Goal: Navigation & Orientation: Find specific page/section

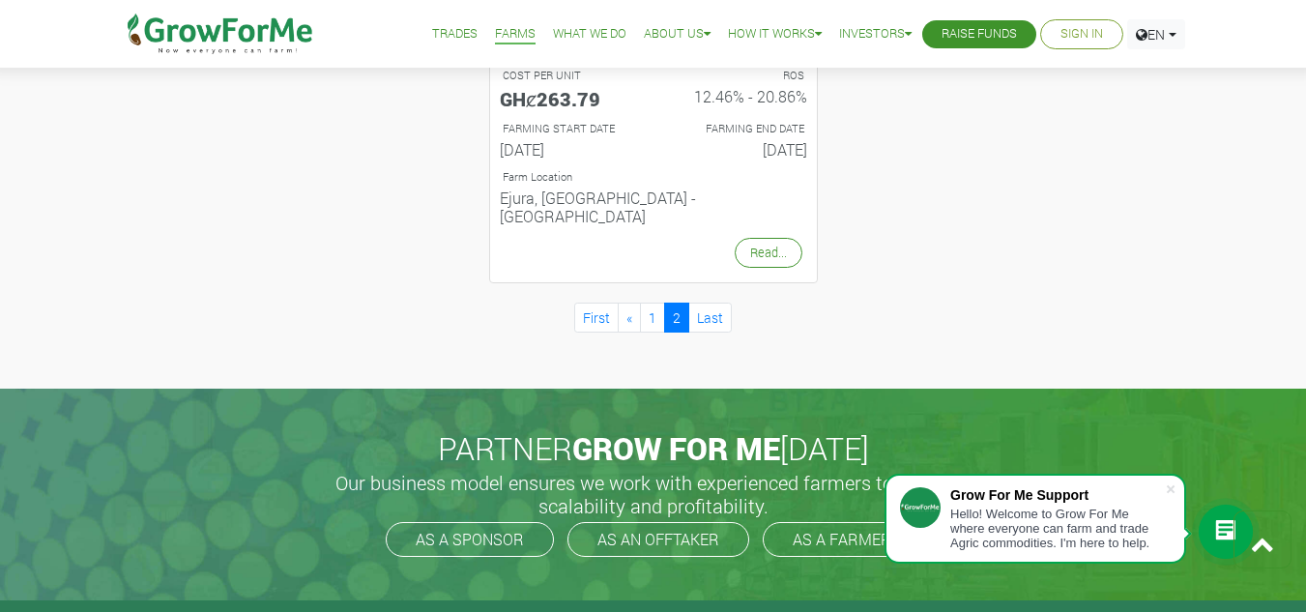
scroll to position [1081, 0]
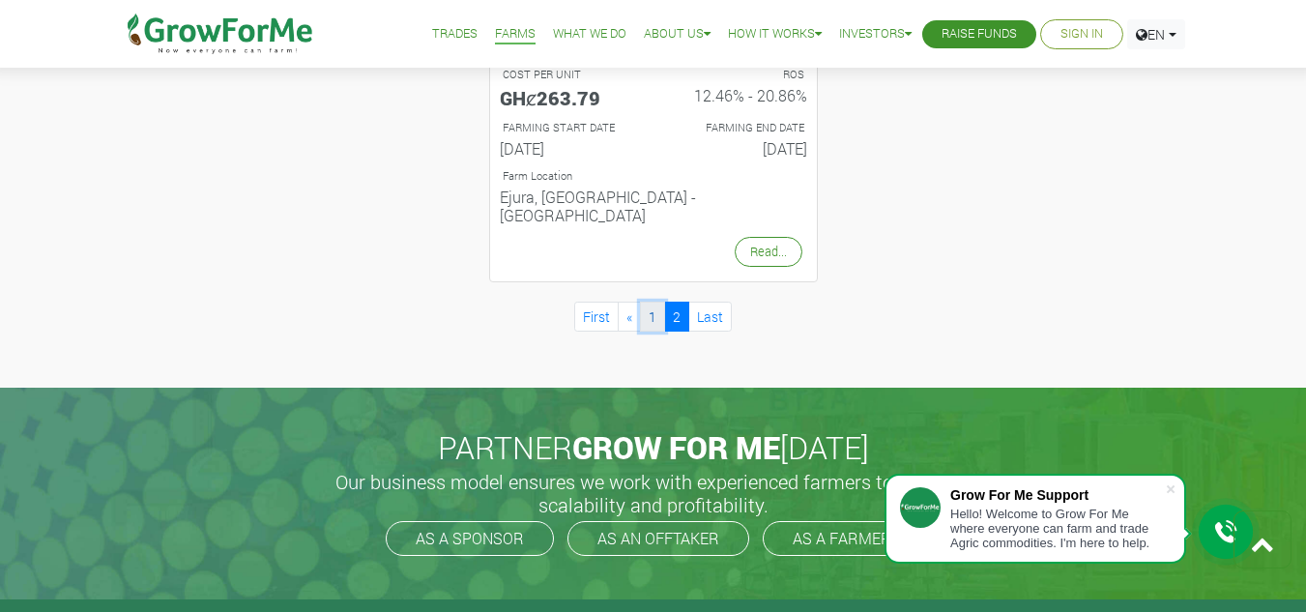
click at [656, 302] on link "1" at bounding box center [652, 317] width 25 height 30
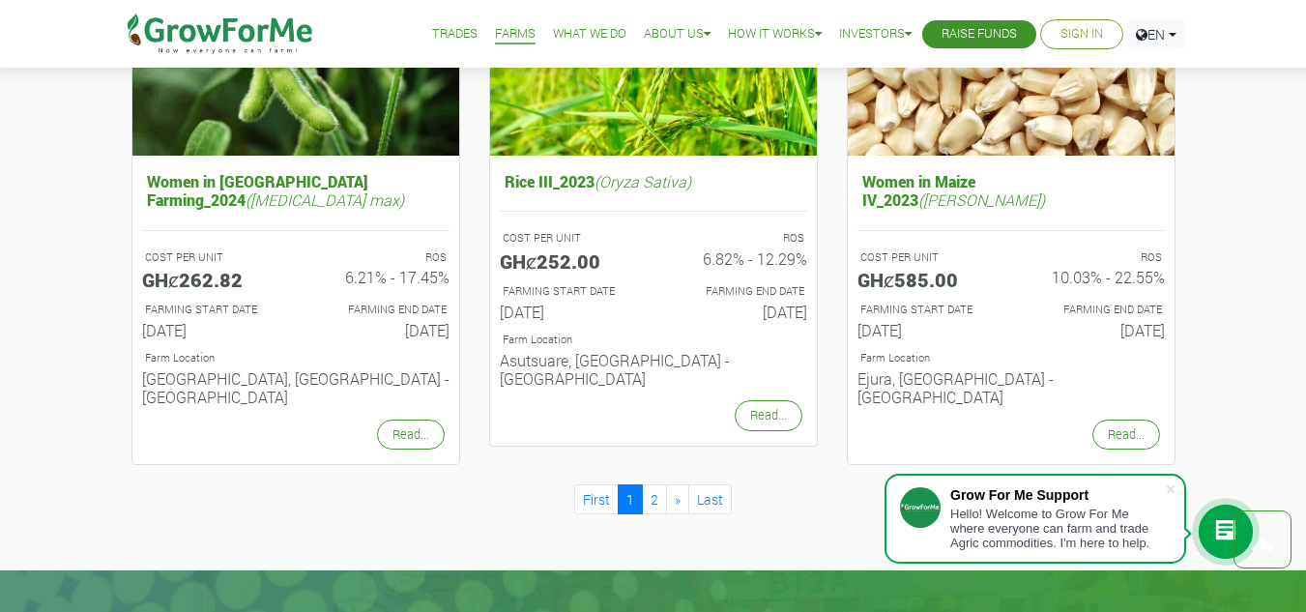
click at [656, 332] on p "Farm Location" at bounding box center [654, 340] width 302 height 16
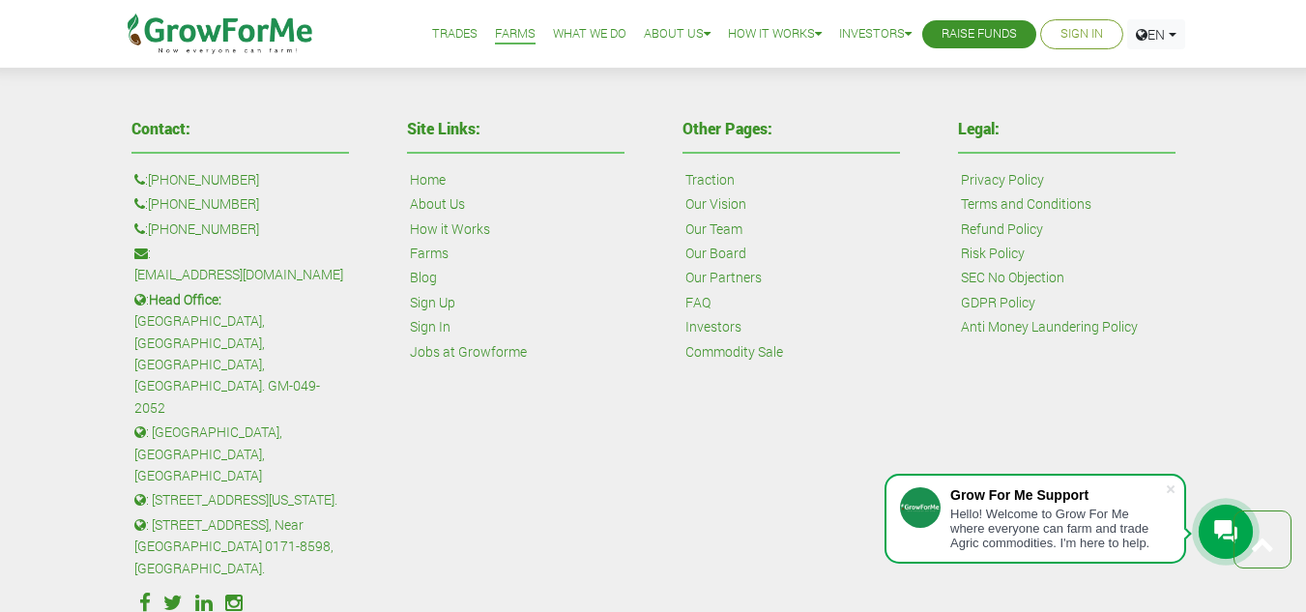
scroll to position [2934, 0]
